Goal: Task Accomplishment & Management: Complete application form

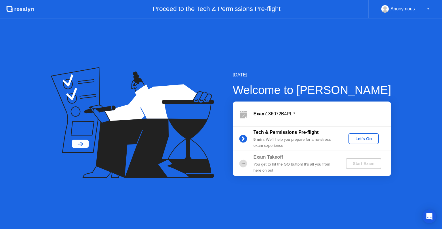
click at [362, 136] on div "Let's Go" at bounding box center [364, 138] width 26 height 5
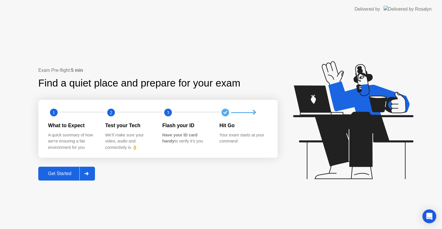
click at [62, 174] on div "Get Started" at bounding box center [59, 173] width 39 height 5
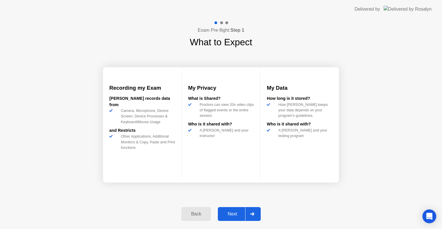
click at [234, 215] on div "Next" at bounding box center [233, 213] width 26 height 5
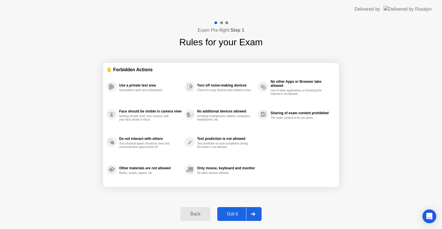
click at [234, 216] on div "Got it" at bounding box center [232, 213] width 27 height 5
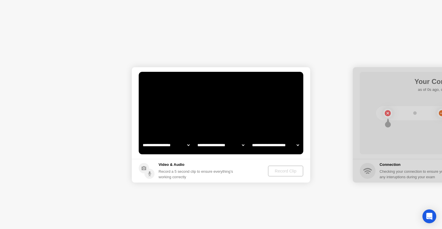
select select "**********"
select select "*******"
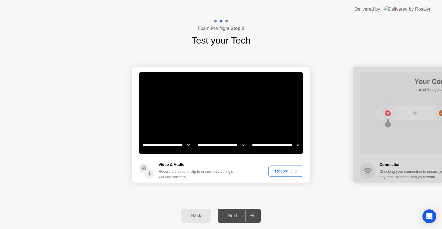
click at [237, 218] on div "Next" at bounding box center [233, 215] width 26 height 5
click at [276, 169] on div "Record Clip" at bounding box center [286, 170] width 31 height 5
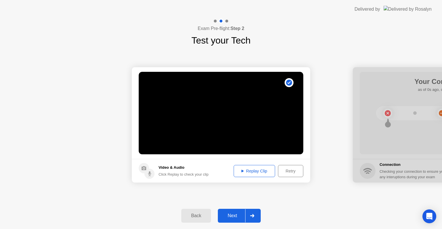
click at [259, 172] on div "Replay Clip" at bounding box center [254, 170] width 37 height 5
click at [257, 168] on div "Replay Clip" at bounding box center [254, 170] width 37 height 5
click at [233, 213] on div "Next" at bounding box center [233, 215] width 26 height 5
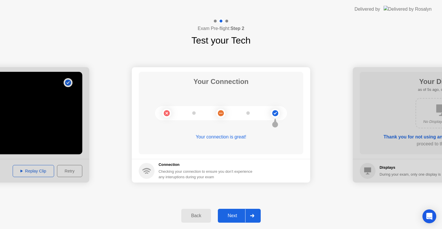
click at [231, 214] on div "Next" at bounding box center [233, 215] width 26 height 5
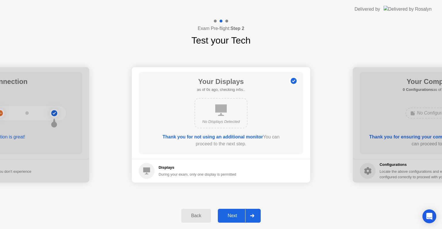
click at [231, 213] on div "Next" at bounding box center [233, 215] width 26 height 5
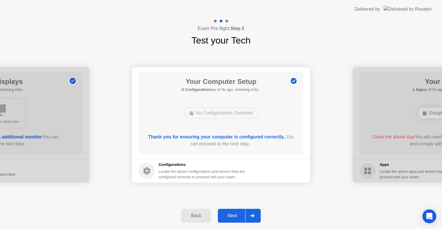
click at [235, 215] on div "Next" at bounding box center [233, 215] width 26 height 5
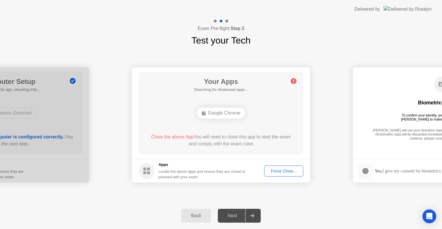
click at [234, 214] on div "Next" at bounding box center [233, 215] width 26 height 5
click at [280, 171] on div "Force Close..." at bounding box center [283, 170] width 35 height 5
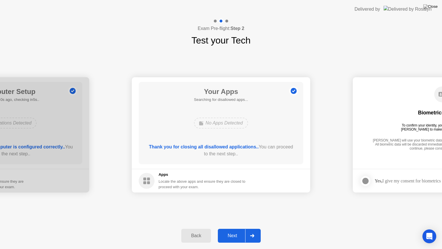
click at [232, 228] on div "Next" at bounding box center [233, 235] width 26 height 5
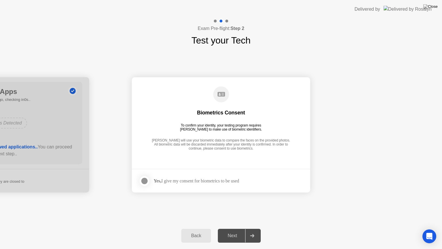
click at [145, 178] on div at bounding box center [144, 180] width 7 height 7
click at [235, 228] on div "Next" at bounding box center [233, 235] width 26 height 5
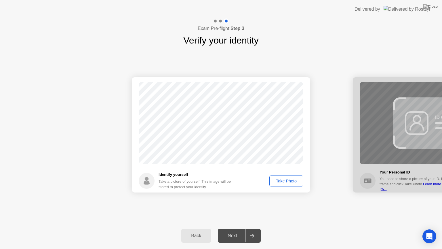
click at [286, 177] on button "Take Photo" at bounding box center [286, 180] width 34 height 11
click at [293, 183] on div "Retake" at bounding box center [290, 180] width 22 height 5
click at [293, 181] on div "Take Photo" at bounding box center [286, 180] width 30 height 5
click at [234, 228] on div "Next" at bounding box center [233, 235] width 26 height 5
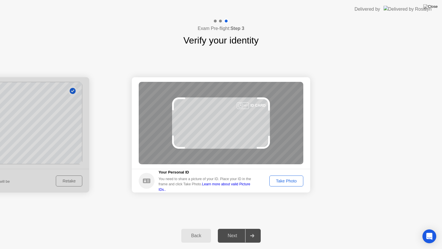
click at [282, 180] on div "Take Photo" at bounding box center [286, 180] width 30 height 5
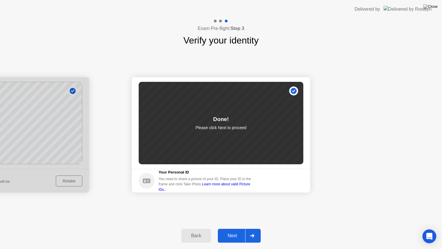
click at [231, 228] on div "Next" at bounding box center [233, 235] width 26 height 5
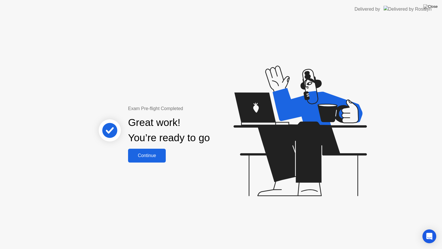
click at [147, 157] on div "Continue" at bounding box center [147, 155] width 34 height 5
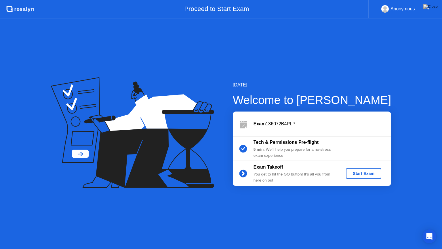
click at [362, 172] on div "Start Exam" at bounding box center [363, 173] width 31 height 5
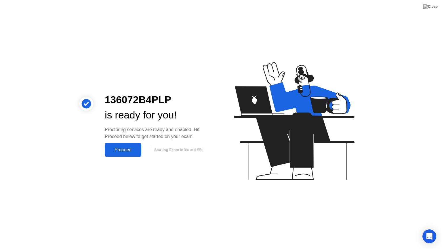
click at [359, 172] on icon at bounding box center [293, 123] width 149 height 147
click at [125, 148] on div "Proceed" at bounding box center [123, 149] width 33 height 5
